Goal: Use online tool/utility: Utilize a website feature to perform a specific function

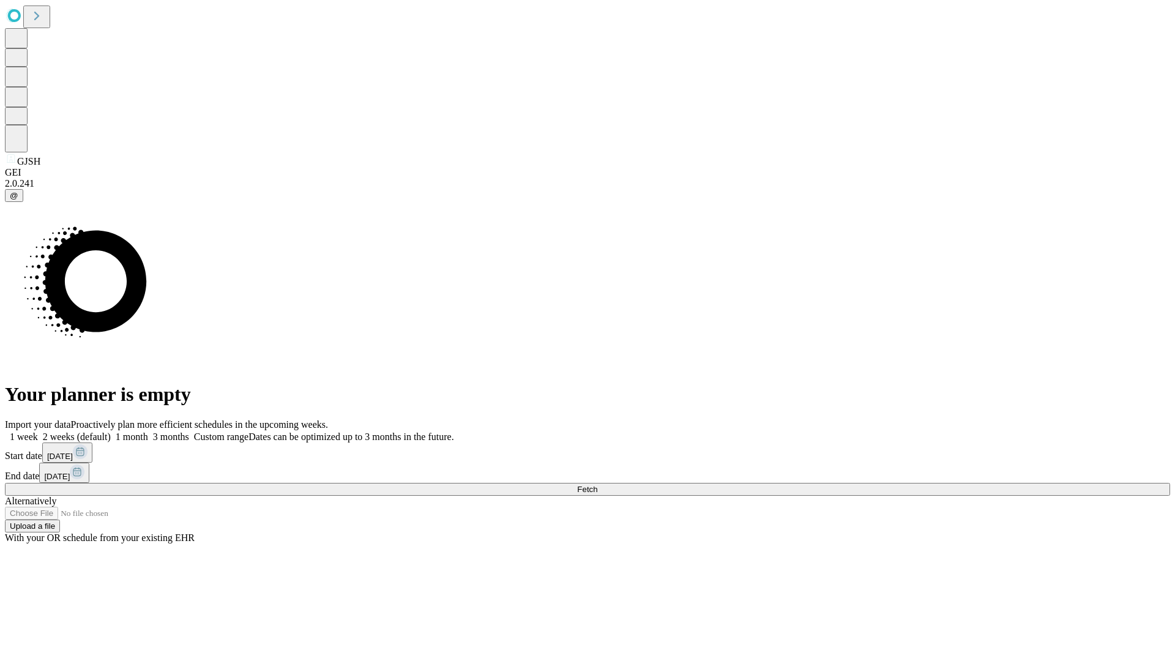
click at [597, 485] on span "Fetch" at bounding box center [587, 489] width 20 height 9
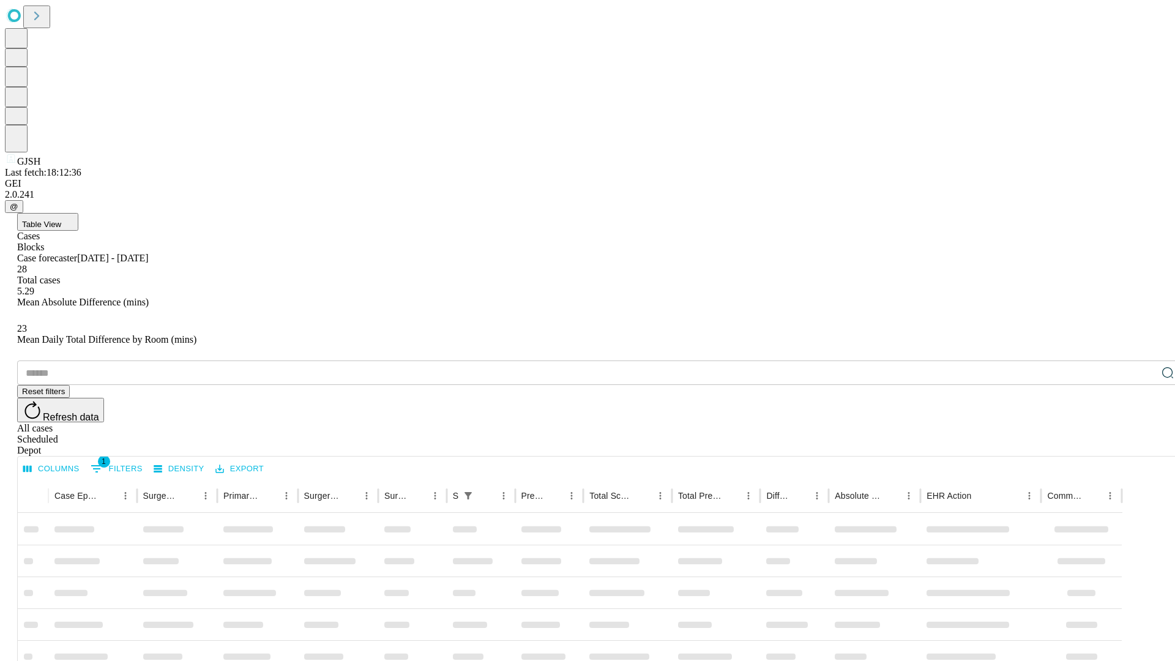
click at [61, 220] on span "Table View" at bounding box center [41, 224] width 39 height 9
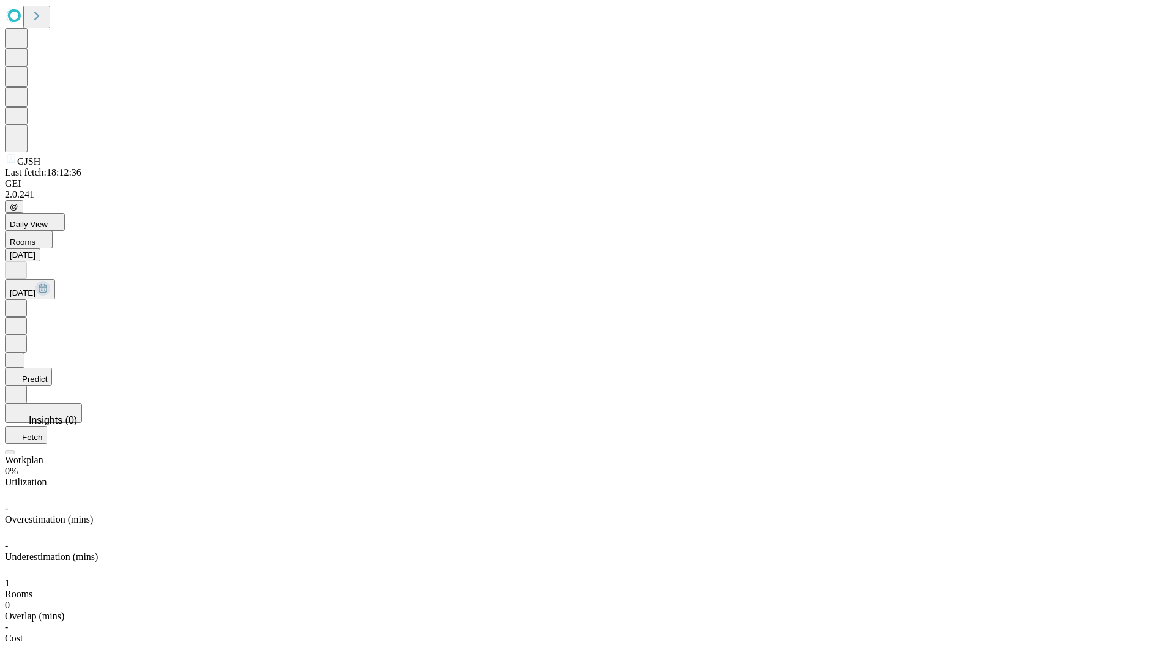
click at [52, 368] on button "Predict" at bounding box center [28, 377] width 47 height 18
